Goal: Task Accomplishment & Management: Use online tool/utility

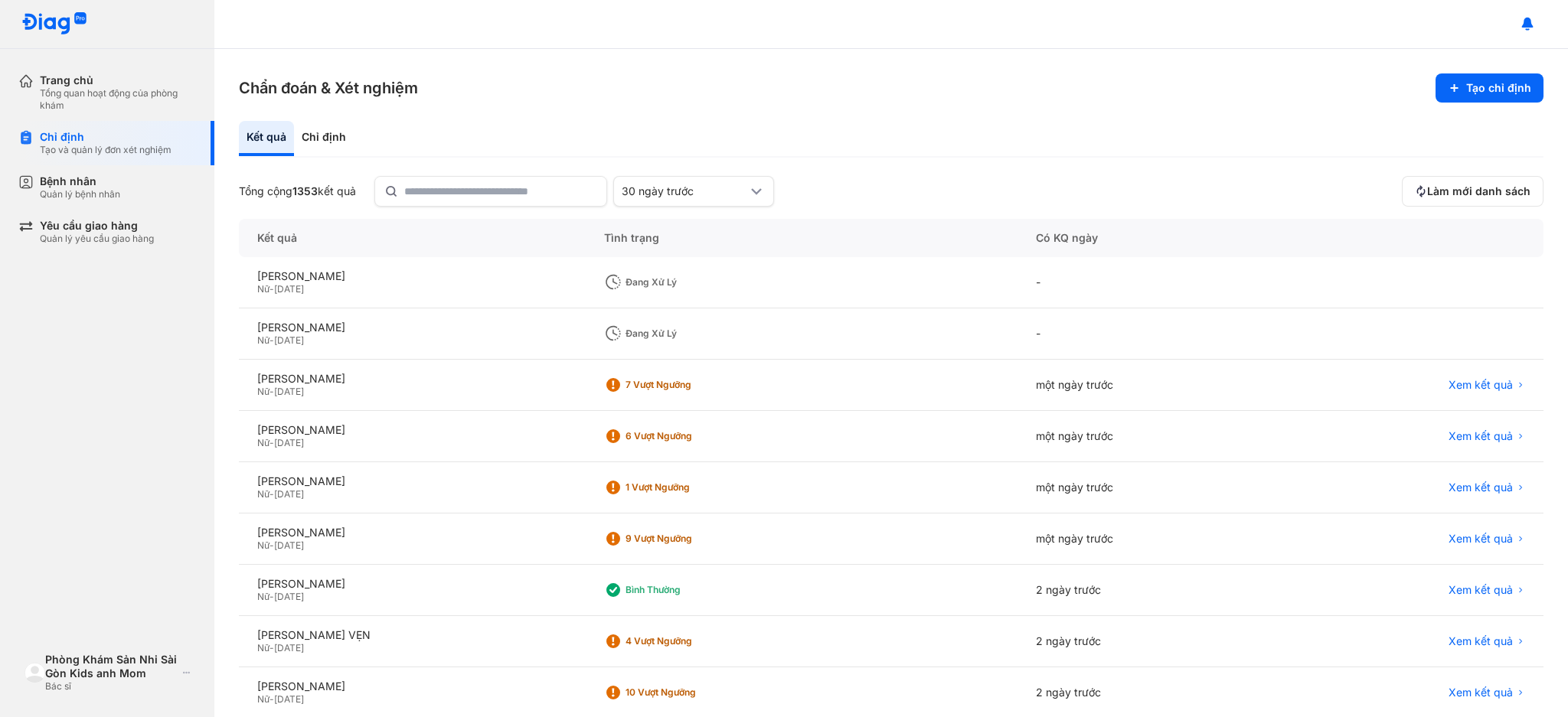
click at [414, 283] on div "Nữ - [DATE]" at bounding box center [412, 289] width 310 height 12
click at [341, 281] on div "[PERSON_NAME]" at bounding box center [412, 276] width 310 height 14
click at [66, 192] on div "Quản lý bệnh nhân" at bounding box center [80, 194] width 80 height 12
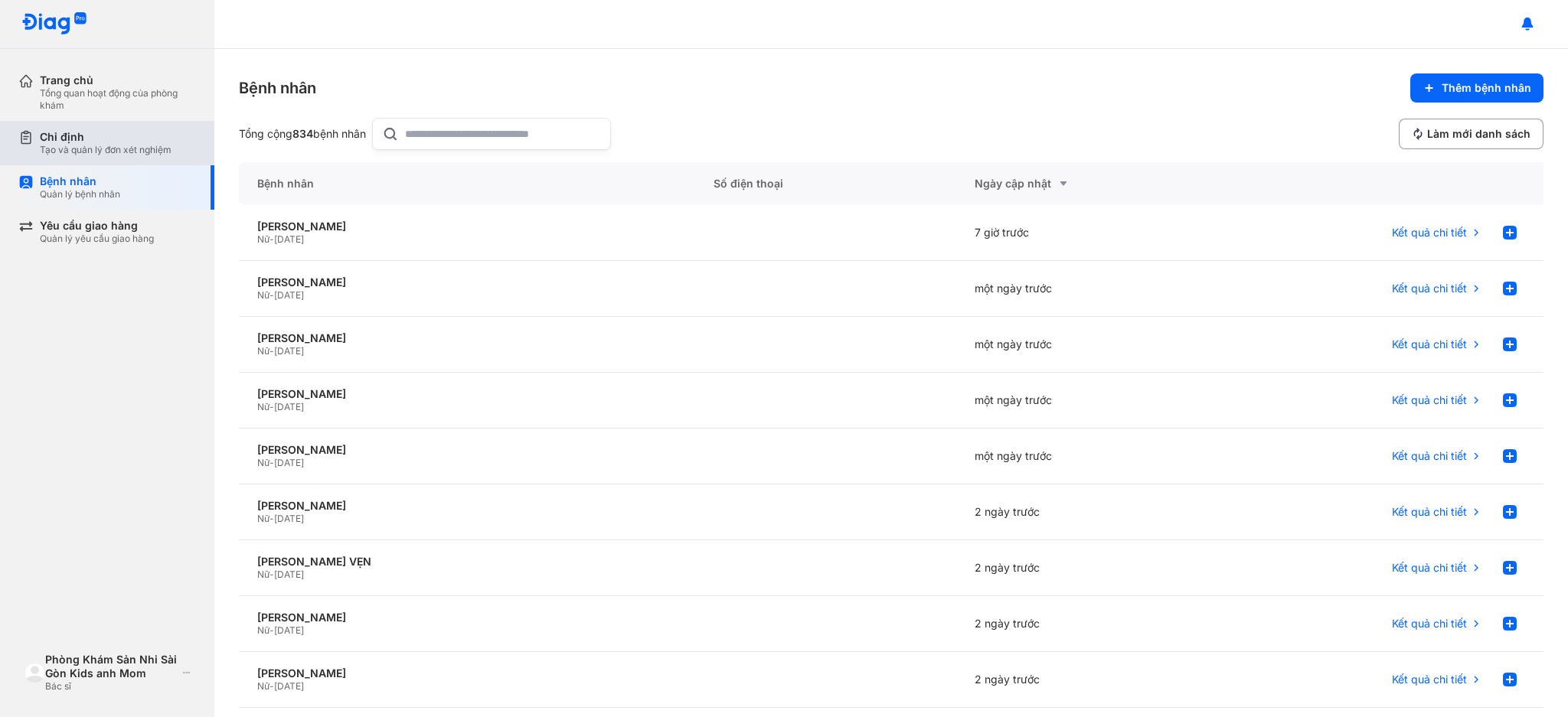
click at [82, 138] on div "Chỉ định" at bounding box center [106, 136] width 131 height 14
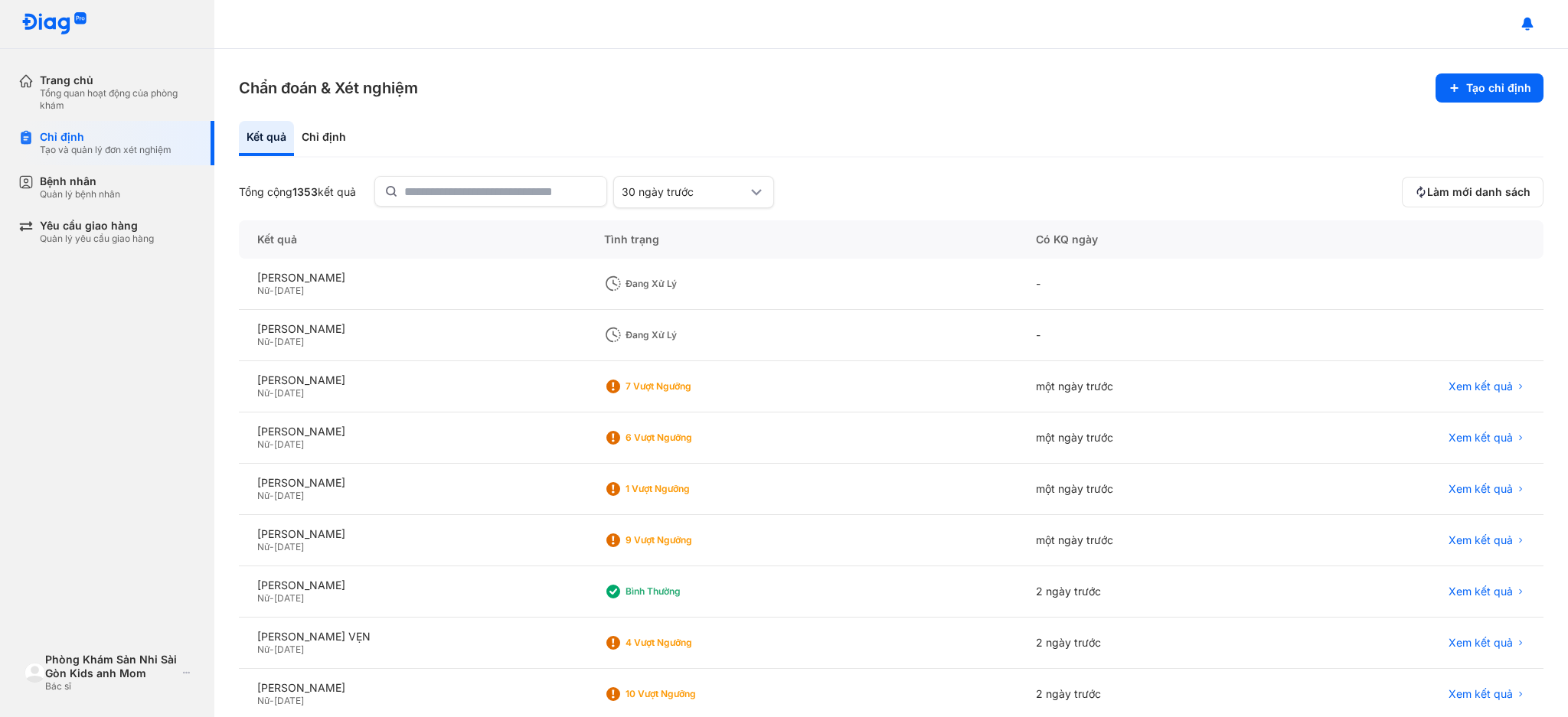
click at [298, 286] on span "[DATE]" at bounding box center [289, 290] width 30 height 11
click at [68, 154] on div "Tạo và quản lý đơn xét nghiệm" at bounding box center [106, 149] width 131 height 12
